Goal: Task Accomplishment & Management: Use online tool/utility

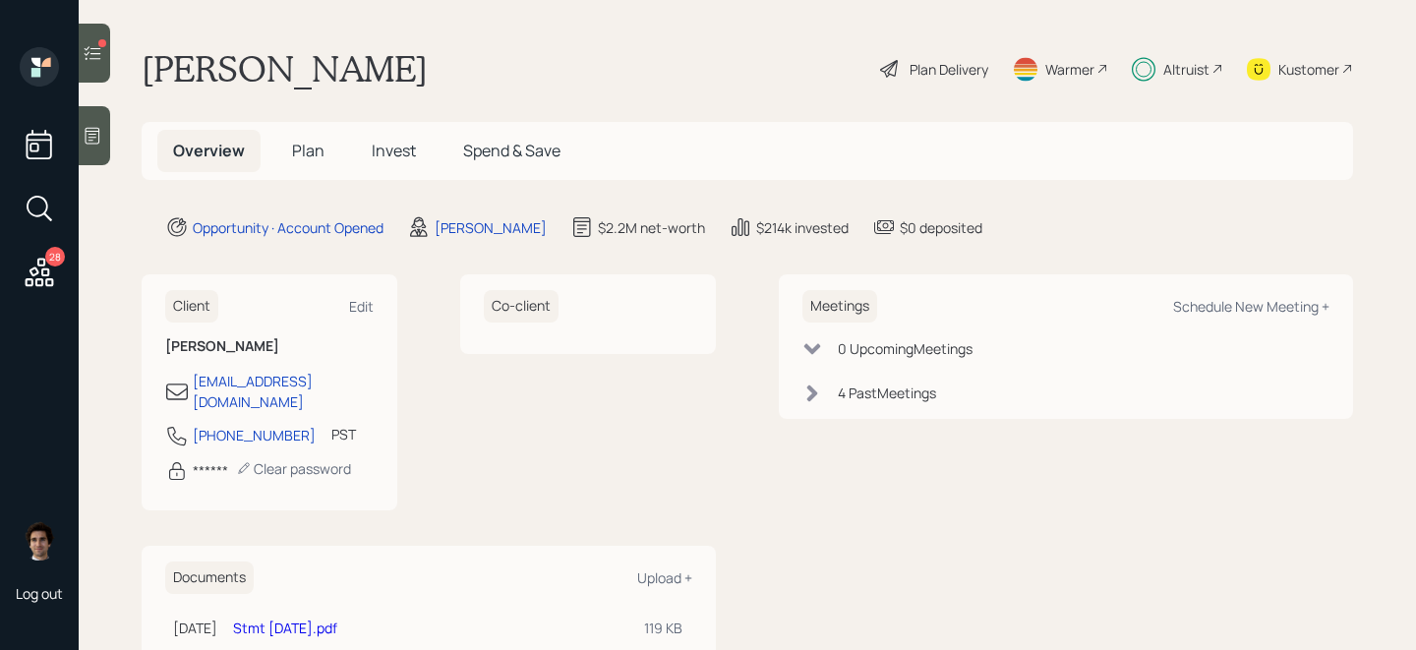
click at [103, 64] on div at bounding box center [94, 53] width 31 height 59
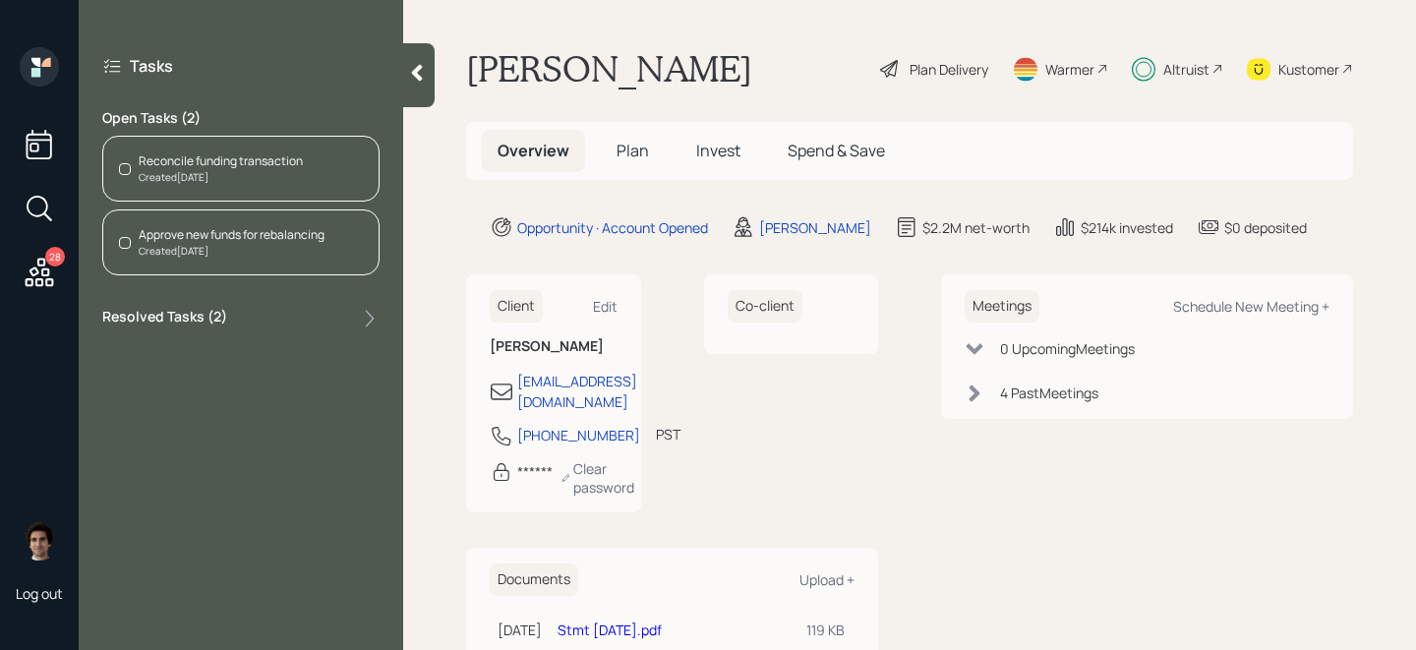
click at [262, 180] on div "Created [DATE]" at bounding box center [221, 177] width 164 height 15
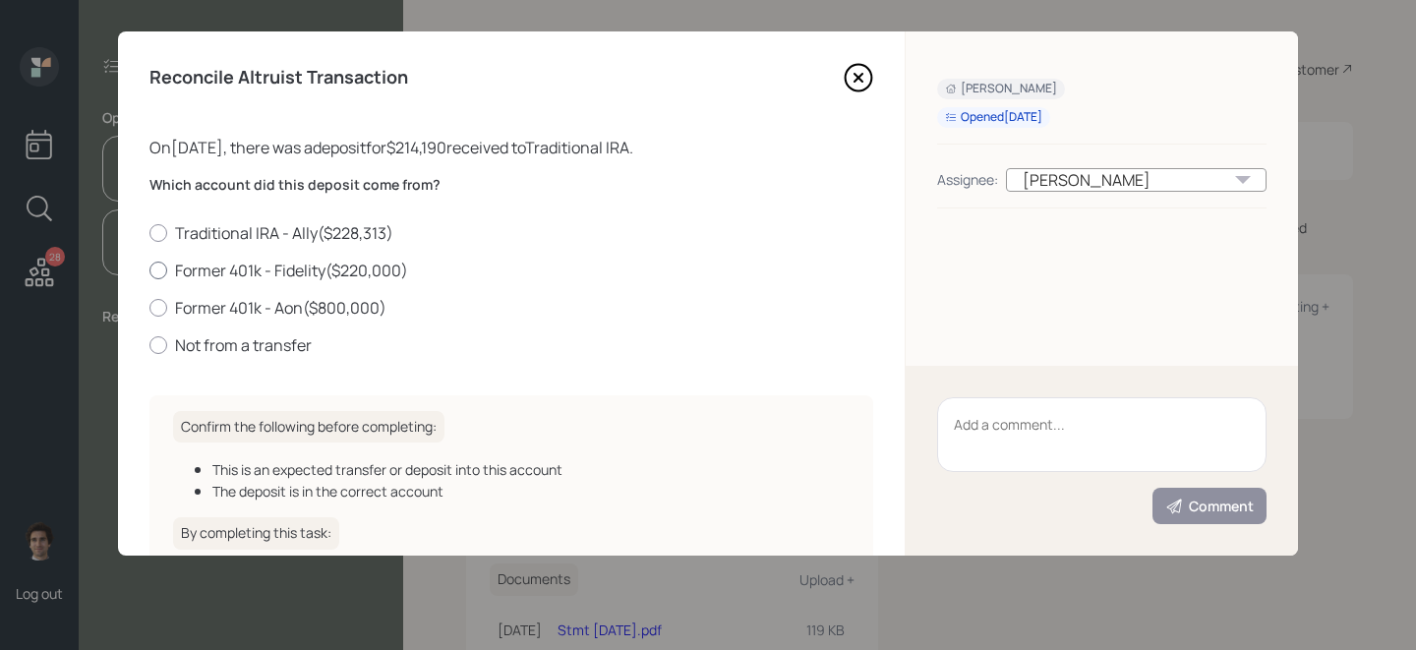
click at [372, 273] on label "Former 401k - Fidelity ( $220,000 )" at bounding box center [511, 271] width 724 height 22
click at [149, 270] on input "Former 401k - Fidelity ( $220,000 )" at bounding box center [148, 269] width 1 height 1
radio input "true"
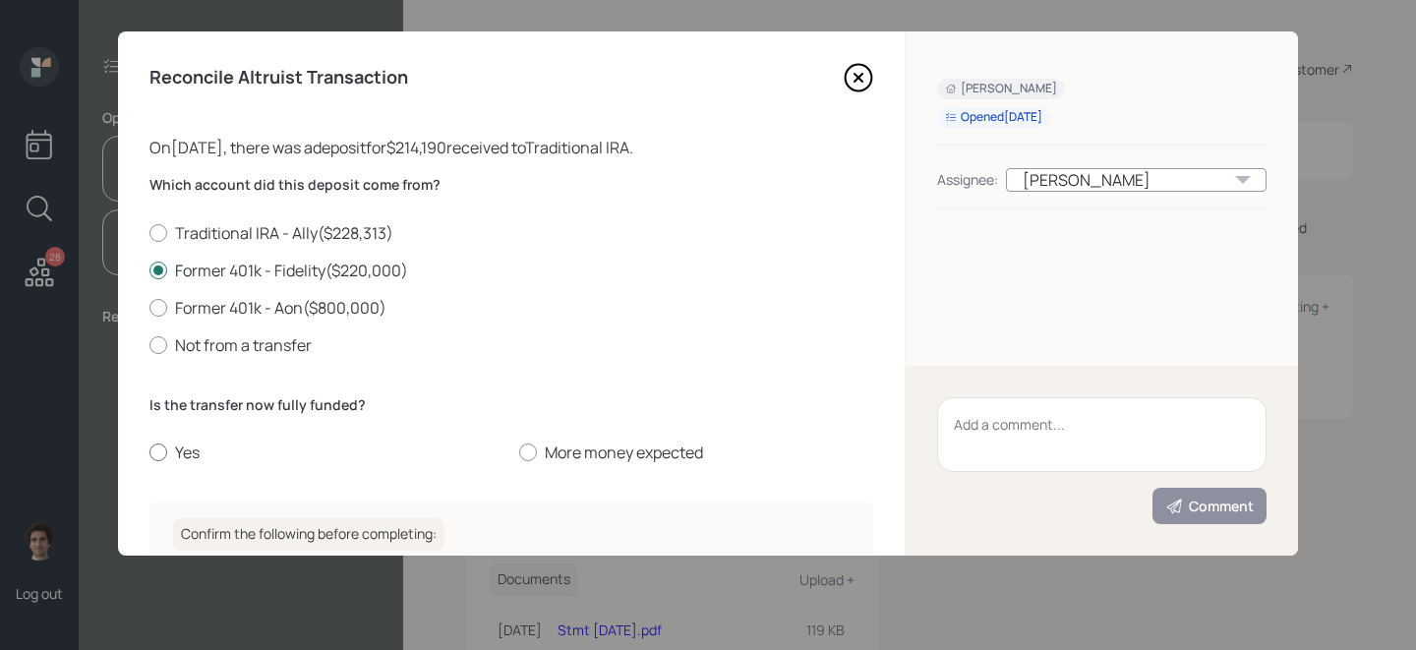
click at [156, 445] on div at bounding box center [158, 452] width 18 height 18
click at [149, 452] on input "Yes" at bounding box center [148, 452] width 1 height 1
radio input "true"
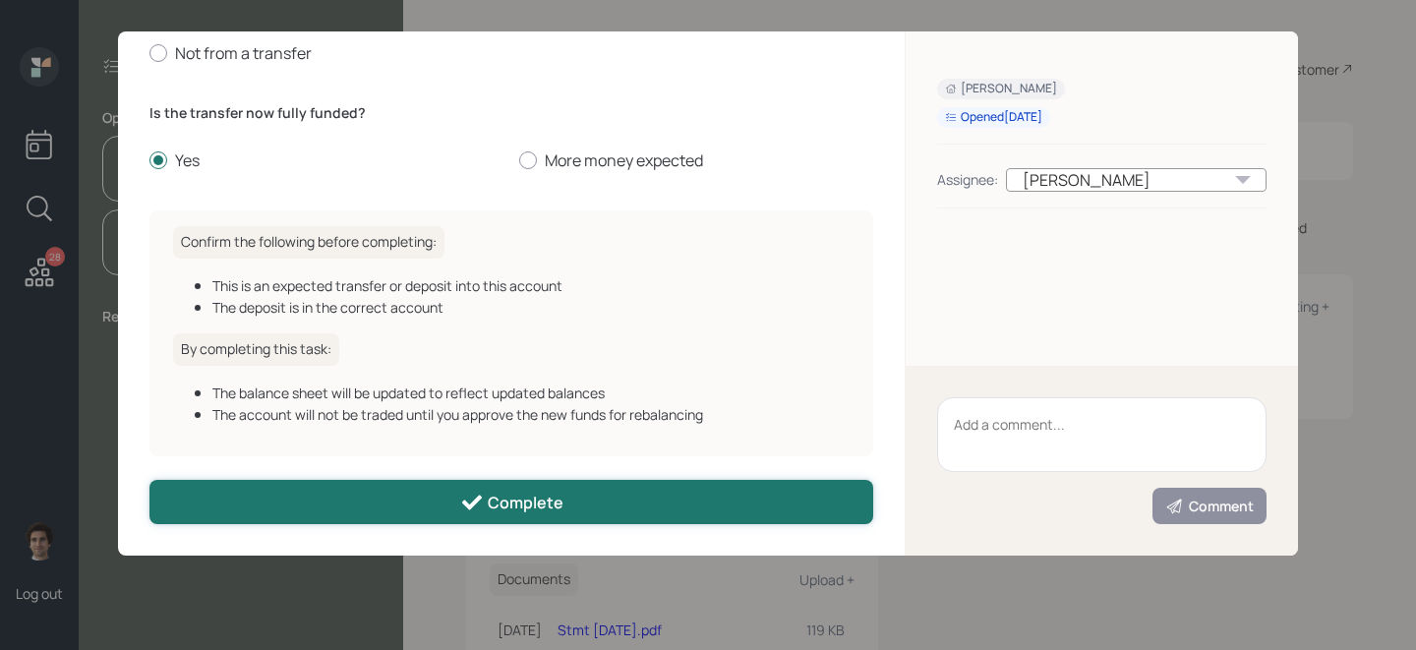
click at [520, 501] on div "Complete" at bounding box center [511, 503] width 103 height 24
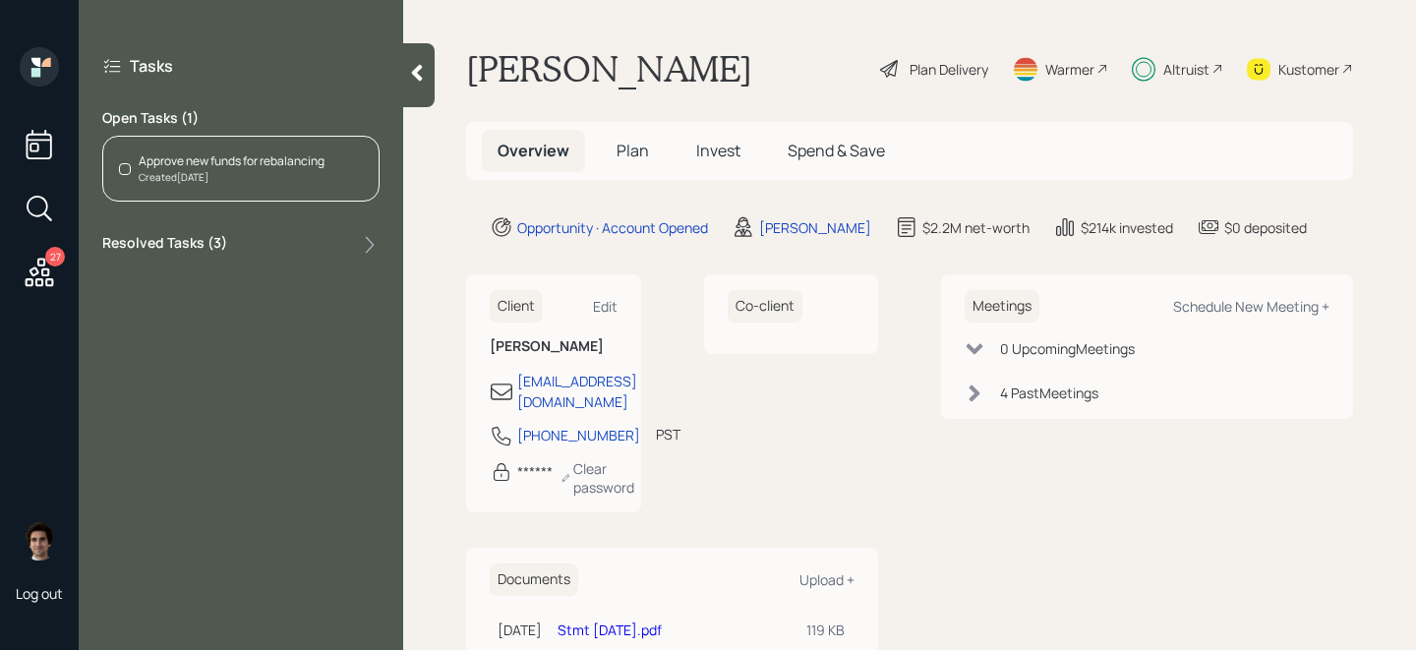
click at [184, 196] on div "Approve new funds for rebalancing Created [DATE]" at bounding box center [240, 169] width 277 height 66
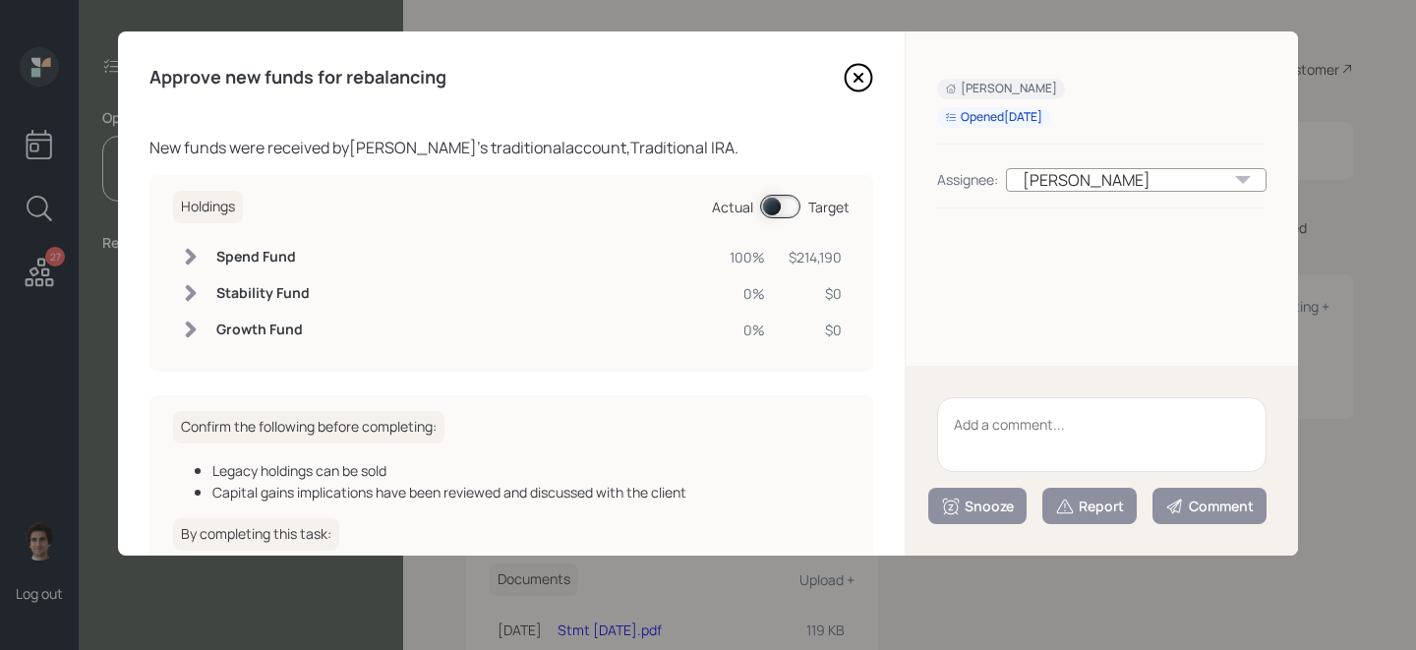
scroll to position [163, 0]
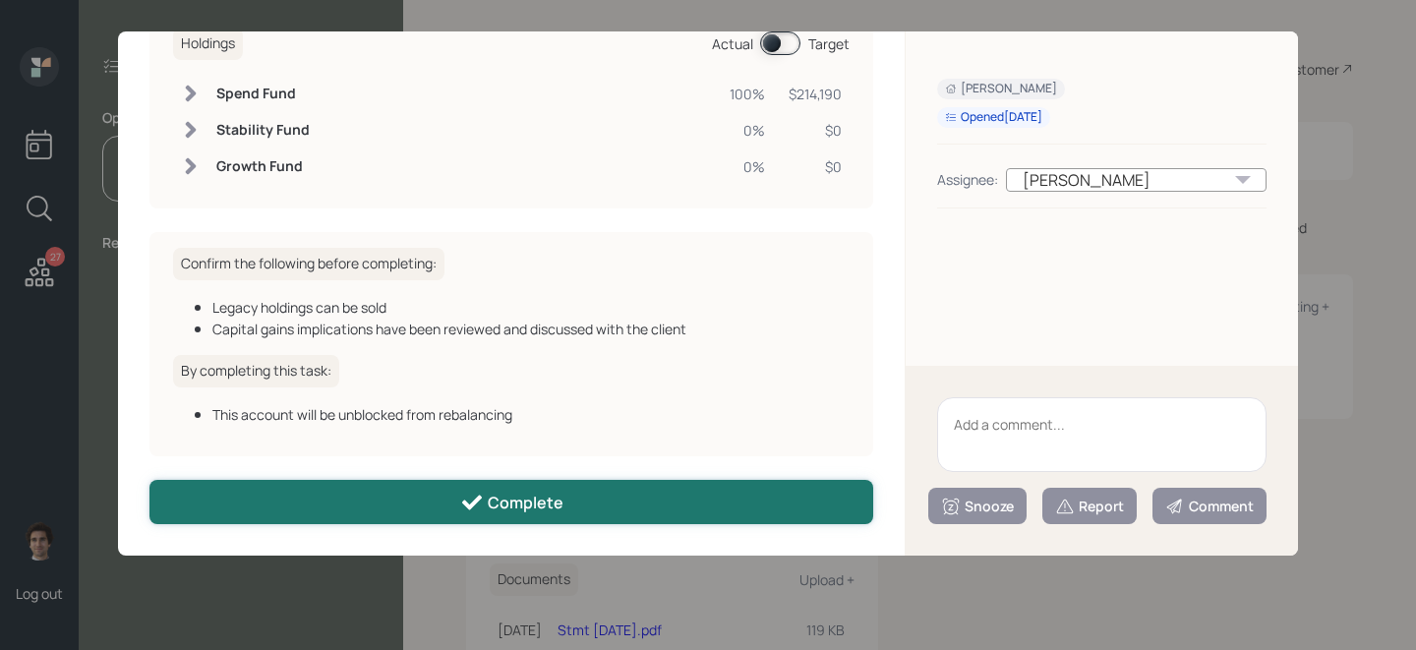
click at [480, 501] on icon at bounding box center [472, 503] width 24 height 24
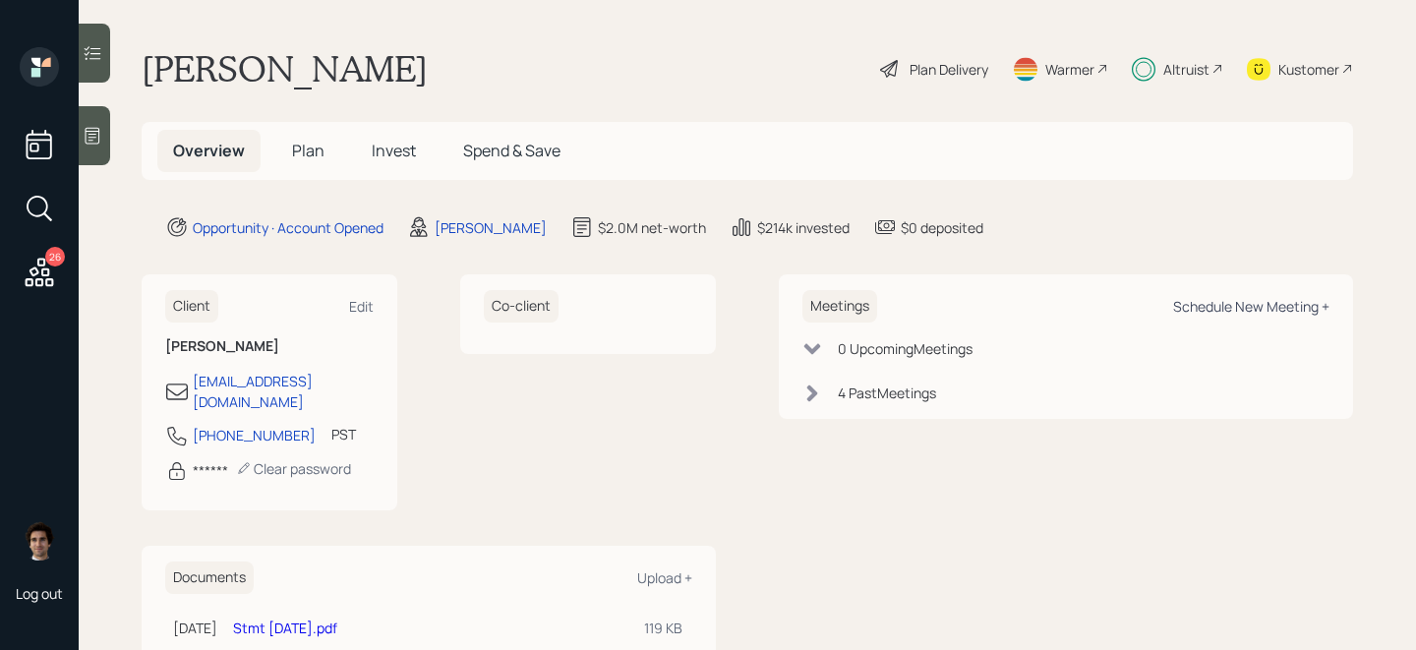
click at [1192, 298] on div "Schedule New Meeting +" at bounding box center [1251, 306] width 156 height 19
select select "59554aeb-d739-4552-90b9-0d27d70b4bf7"
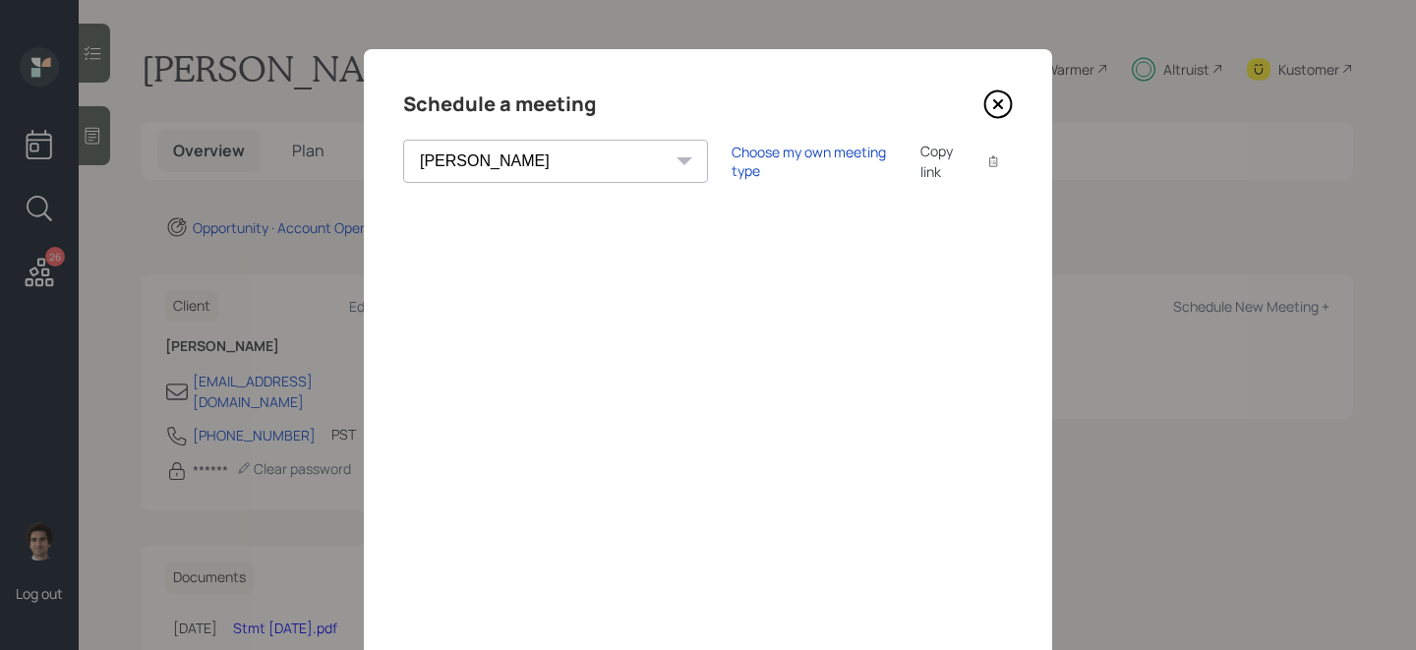
click at [920, 159] on div "Copy link" at bounding box center [942, 161] width 45 height 41
